Goal: Find specific page/section: Find specific page/section

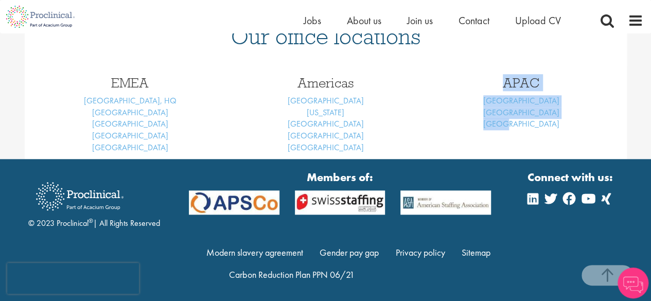
drag, startPoint x: 555, startPoint y: 129, endPoint x: 486, endPoint y: 82, distance: 83.3
click at [486, 82] on div "APAC [GEOGRAPHIC_DATA] [GEOGRAPHIC_DATA] [GEOGRAPHIC_DATA]" at bounding box center [522, 101] width 196 height 70
copy div "APAC [GEOGRAPHIC_DATA] [GEOGRAPHIC_DATA] [GEOGRAPHIC_DATA]"
click at [480, 130] on div "APAC [GEOGRAPHIC_DATA] [GEOGRAPHIC_DATA] [GEOGRAPHIC_DATA]" at bounding box center [522, 101] width 196 height 70
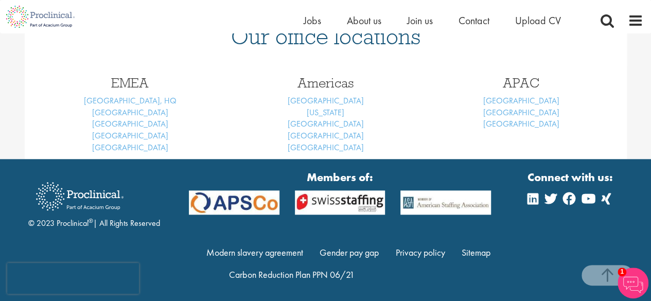
click at [423, 74] on div "[GEOGRAPHIC_DATA] [GEOGRAPHIC_DATA] [US_STATE] [GEOGRAPHIC_DATA] [GEOGRAPHIC_DA…" at bounding box center [326, 112] width 196 height 93
click at [315, 21] on span "Jobs" at bounding box center [313, 20] width 18 height 13
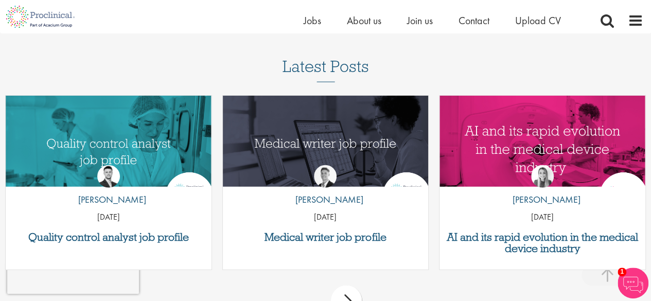
scroll to position [1184, 0]
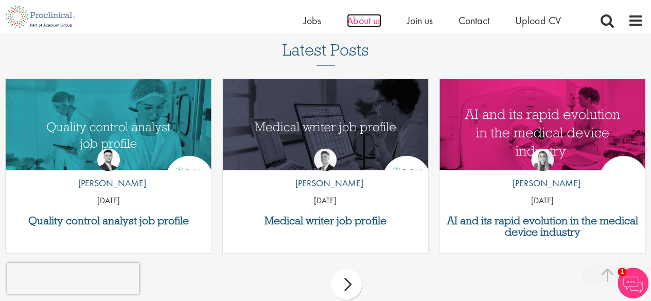
click at [372, 14] on span "About us" at bounding box center [364, 20] width 35 height 13
